Goal: Information Seeking & Learning: Understand process/instructions

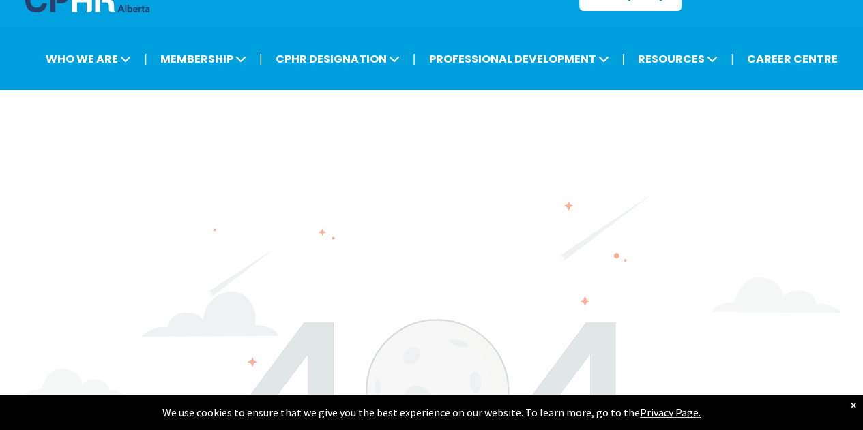
scroll to position [111, 0]
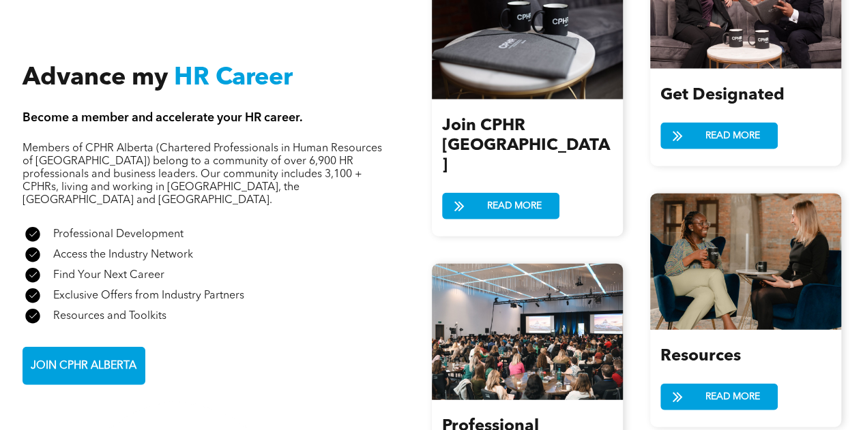
scroll to position [1486, 0]
click at [682, 136] on span at bounding box center [678, 137] width 34 height 20
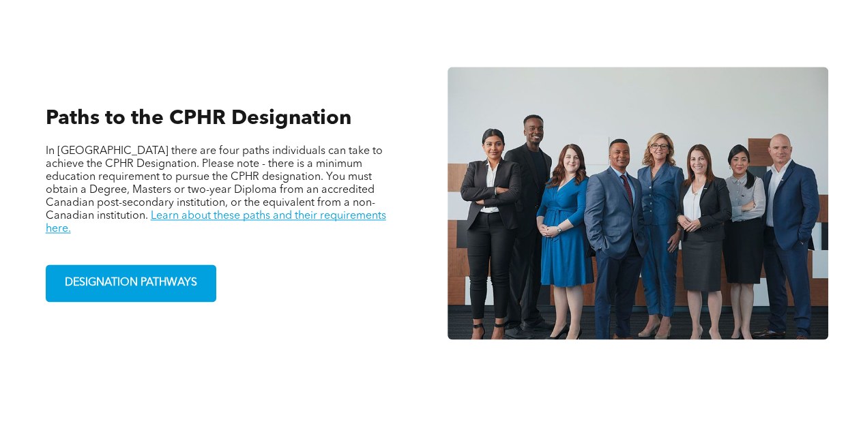
scroll to position [874, 0]
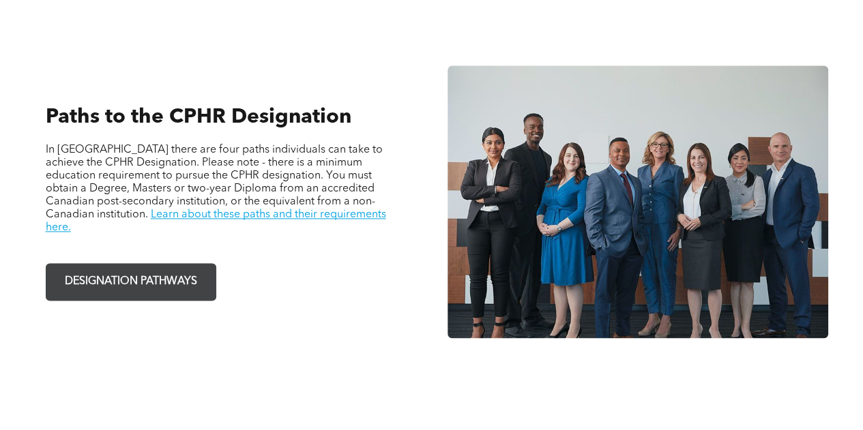
click at [143, 278] on span "DESIGNATION PATHWAYS" at bounding box center [131, 282] width 142 height 27
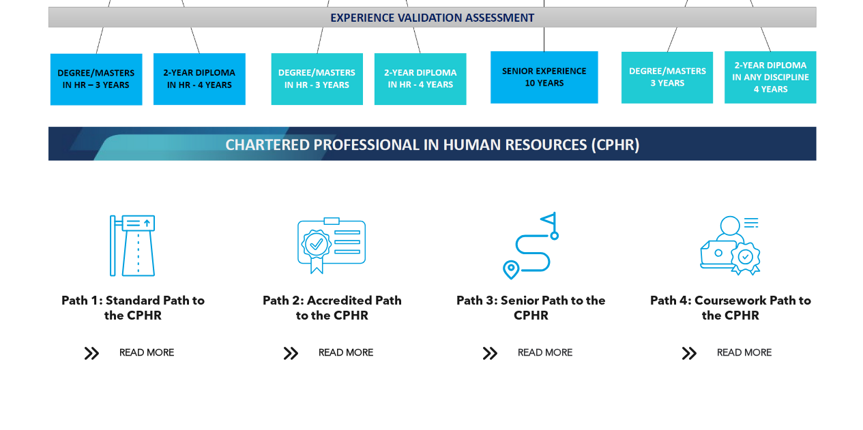
scroll to position [1377, 0]
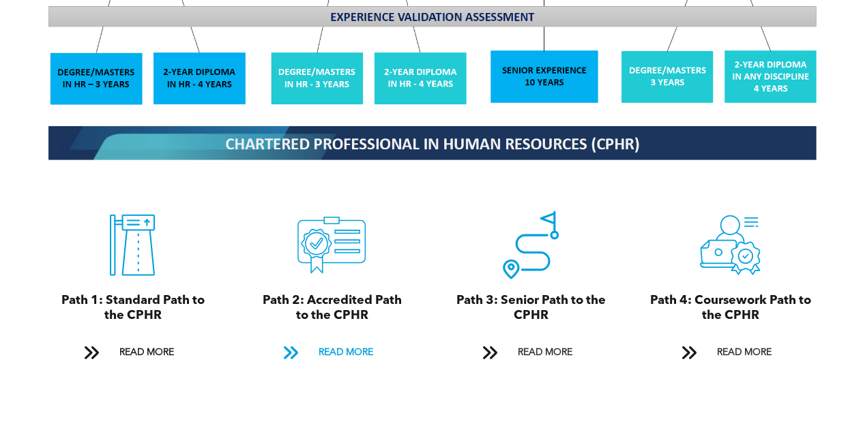
click at [332, 340] on span "READ MORE" at bounding box center [345, 352] width 64 height 25
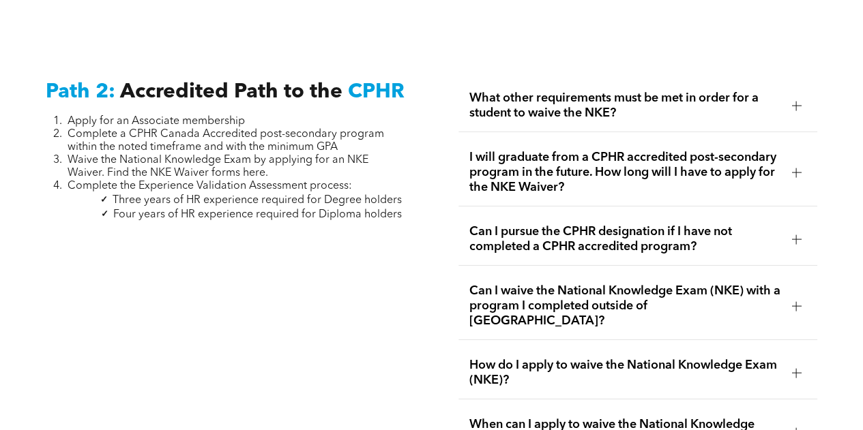
scroll to position [2135, 0]
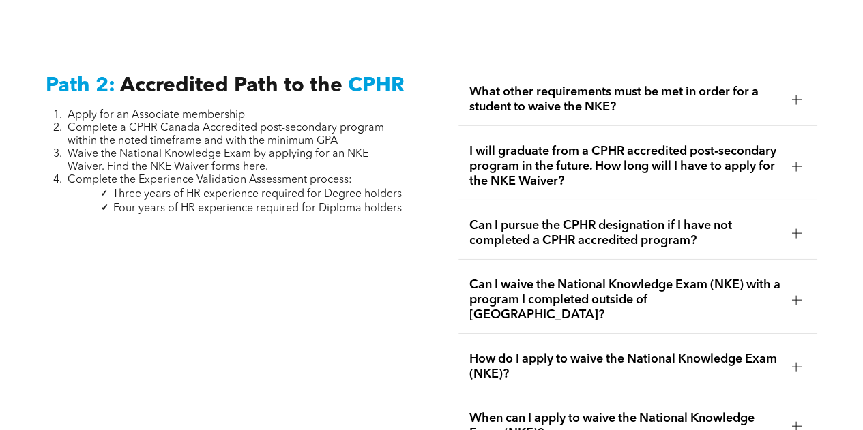
click at [602, 93] on span "What other requirements must be met in order for a student to waive the NKE?" at bounding box center [625, 100] width 312 height 30
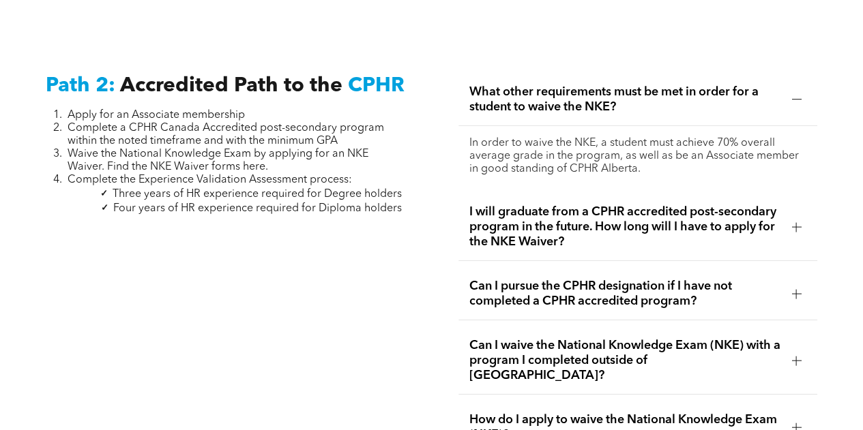
click at [644, 224] on span "I will graduate from a CPHR accredited post-secondary program in the future. Ho…" at bounding box center [625, 227] width 312 height 45
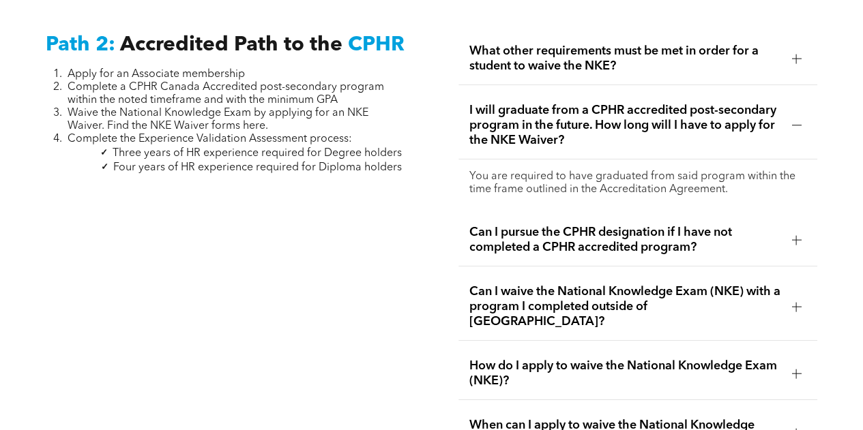
scroll to position [2179, 0]
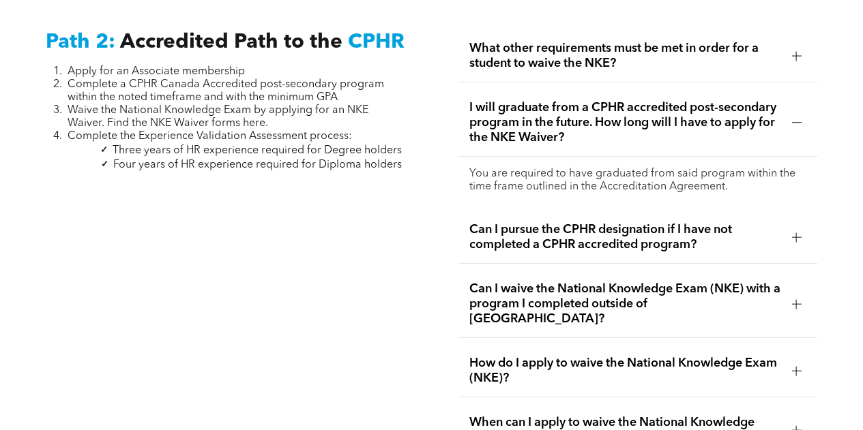
click at [643, 223] on span "Can I pursue the CPHR designation if I have not completed a CPHR accredited pro…" at bounding box center [625, 237] width 312 height 30
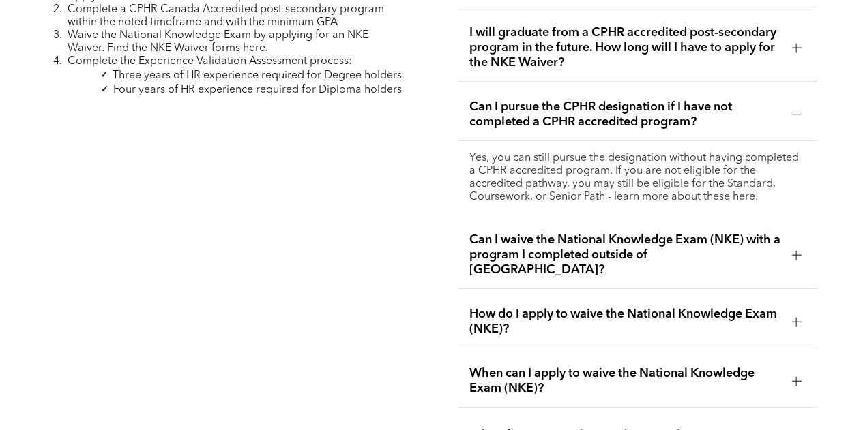
scroll to position [2254, 0]
click at [688, 237] on span "Can I waive the National Knowledge Exam (NKE) with a program I completed outsid…" at bounding box center [625, 254] width 312 height 45
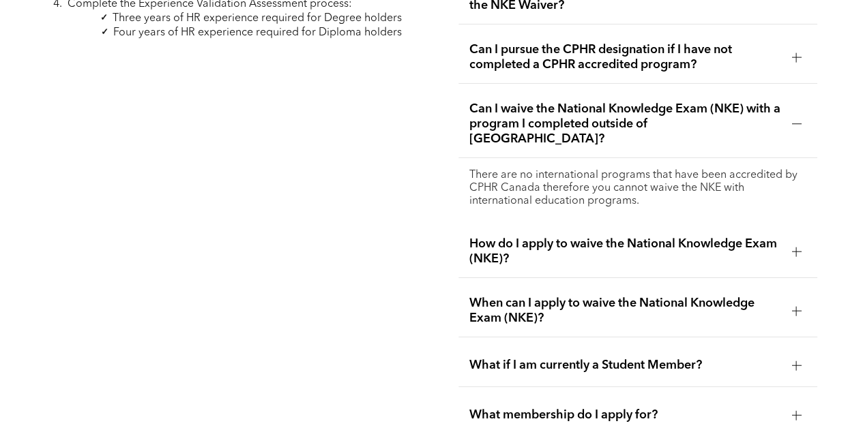
scroll to position [2312, 0]
click at [685, 236] on span "How do I apply to waive the National Knowledge Exam (NKE)?" at bounding box center [625, 251] width 312 height 30
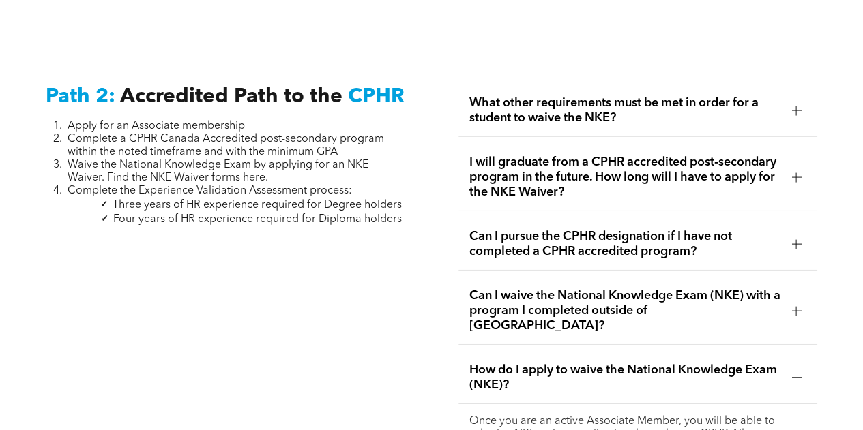
scroll to position [2156, 0]
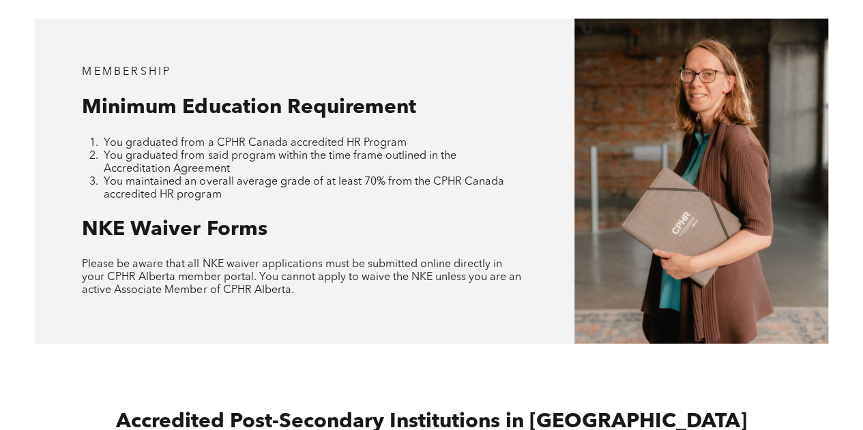
scroll to position [1166, 0]
